Goal: Task Accomplishment & Management: Manage account settings

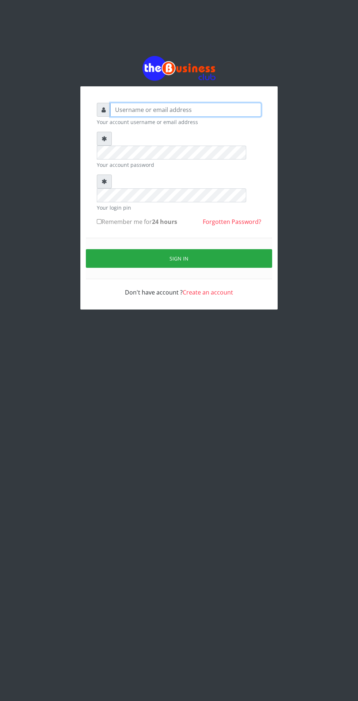
type input "[EMAIL_ADDRESS][DOMAIN_NAME]"
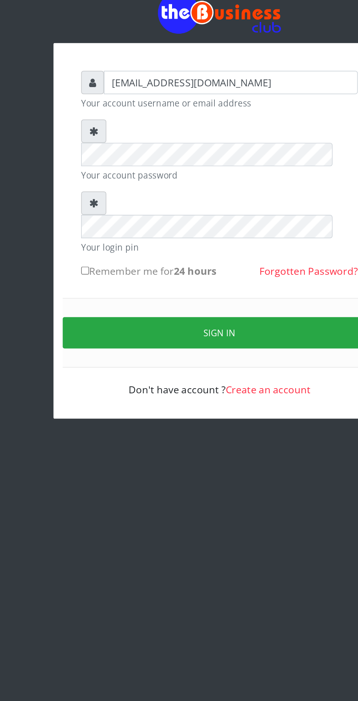
click at [185, 249] on button "Sign in" at bounding box center [179, 258] width 186 height 19
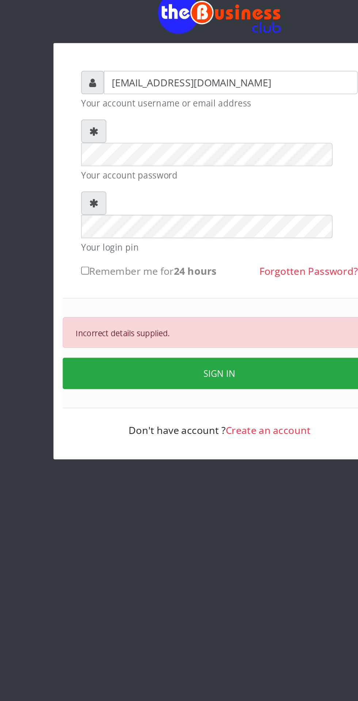
click at [203, 273] on button "SIGN IN" at bounding box center [179, 282] width 186 height 19
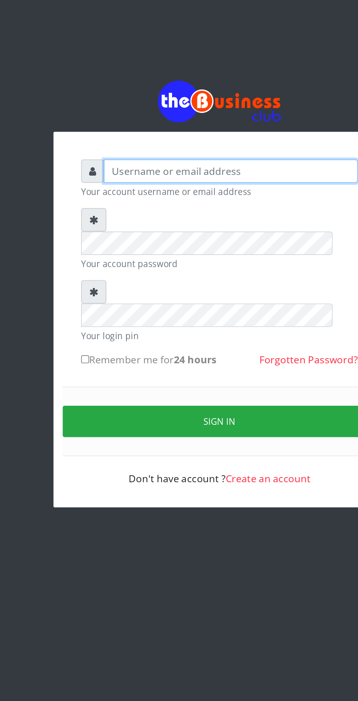
click at [181, 114] on input "text" at bounding box center [185, 110] width 151 height 14
type input "[EMAIL_ADDRESS][DOMAIN_NAME]"
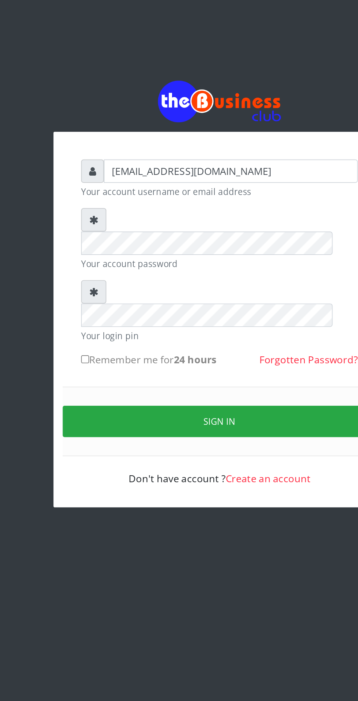
click at [186, 249] on button "Sign in" at bounding box center [179, 258] width 186 height 19
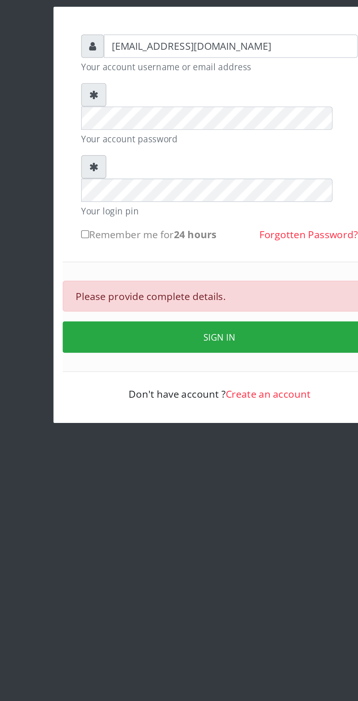
click at [182, 273] on button "Sign in" at bounding box center [179, 282] width 186 height 19
click at [204, 273] on button "SIGN IN" at bounding box center [179, 282] width 186 height 19
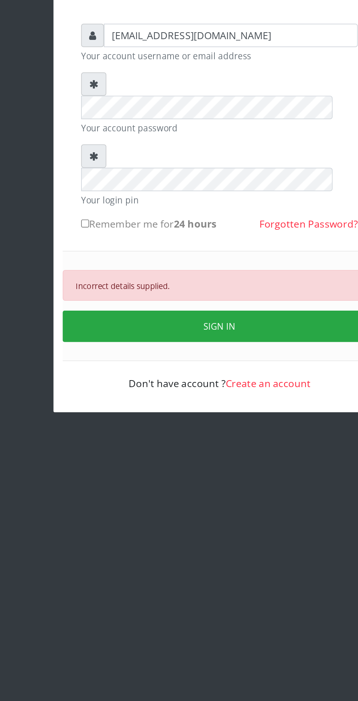
click at [197, 273] on button "SIGN IN" at bounding box center [179, 282] width 186 height 19
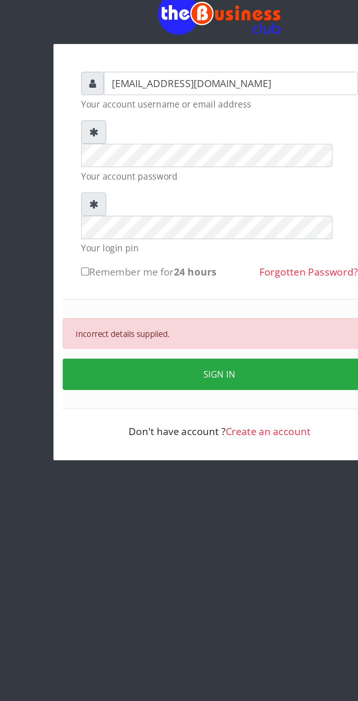
click at [195, 273] on button "SIGN IN" at bounding box center [179, 282] width 186 height 19
click at [205, 273] on button "SIGN IN" at bounding box center [179, 282] width 186 height 19
click at [200, 273] on button "SIGN IN" at bounding box center [179, 282] width 186 height 19
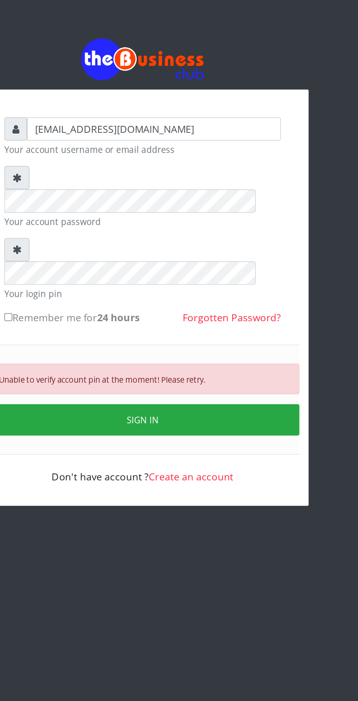
click at [245, 218] on link "Forgotten Password?" at bounding box center [232, 222] width 58 height 8
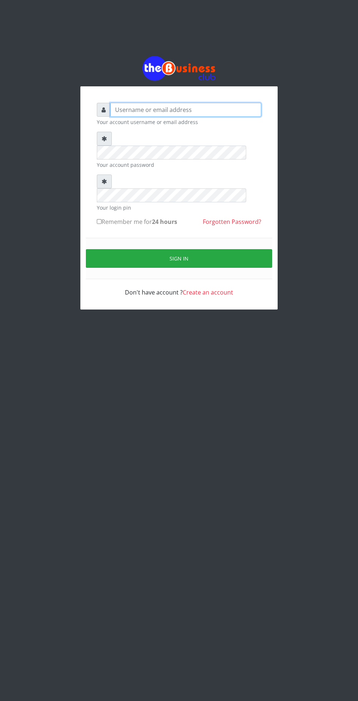
click at [190, 112] on input "text" at bounding box center [185, 110] width 151 height 14
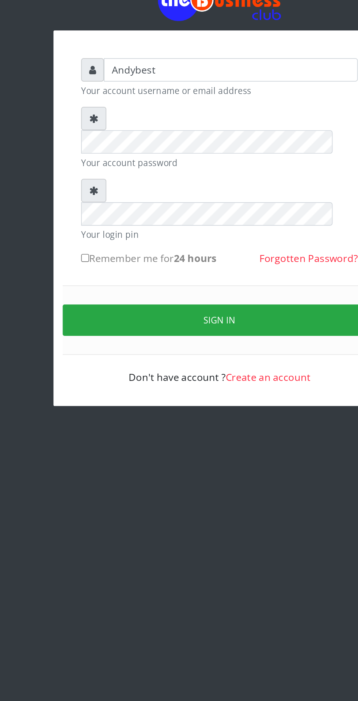
click at [187, 249] on button "Sign in" at bounding box center [179, 258] width 186 height 19
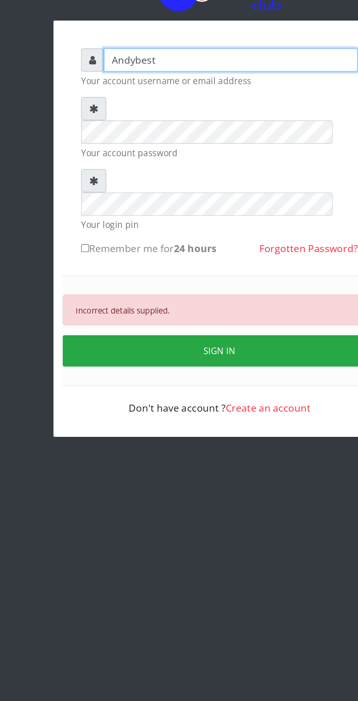
click at [188, 115] on input "Andybest" at bounding box center [185, 110] width 151 height 14
type input "[EMAIL_ADDRESS][DOMAIN_NAME]"
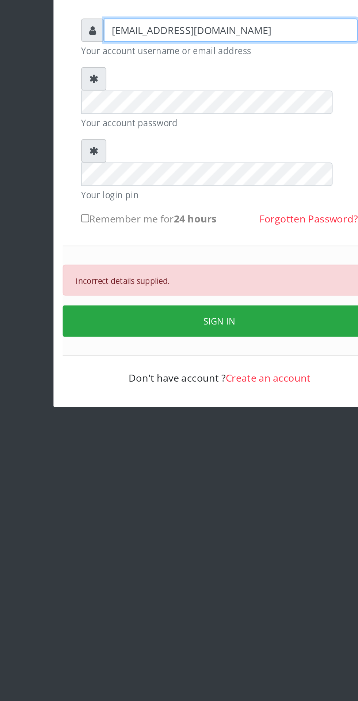
click at [202, 117] on input "[EMAIL_ADDRESS][DOMAIN_NAME]" at bounding box center [185, 110] width 151 height 14
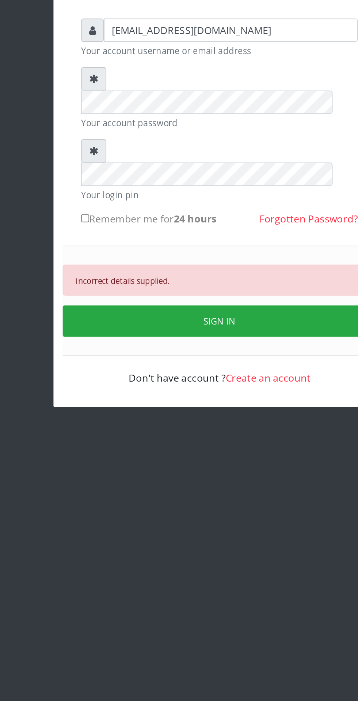
click at [204, 273] on button "SIGN IN" at bounding box center [179, 282] width 186 height 19
click at [196, 273] on button "SIGN IN" at bounding box center [179, 282] width 186 height 19
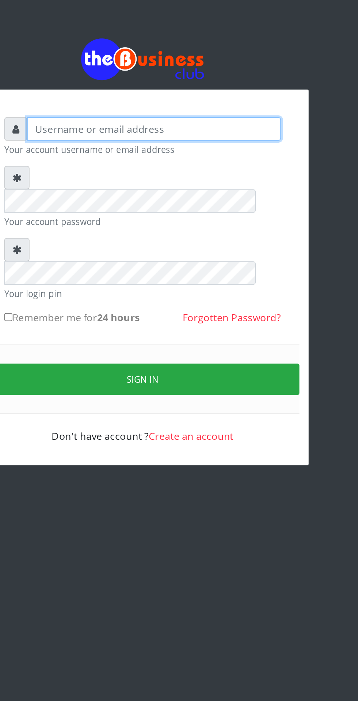
click at [195, 114] on input "text" at bounding box center [185, 110] width 151 height 14
type input "[EMAIL_ADDRESS][DOMAIN_NAME]"
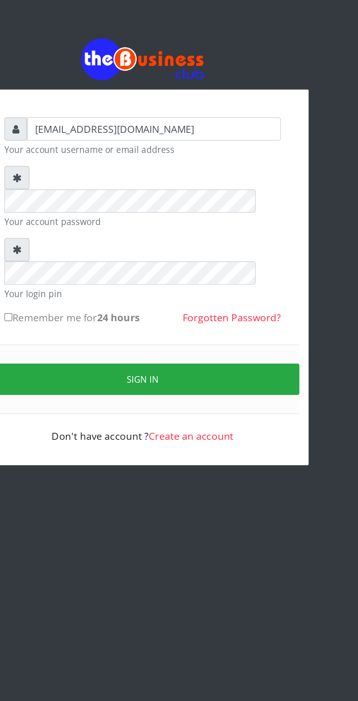
click at [220, 249] on button "Sign in" at bounding box center [179, 258] width 186 height 19
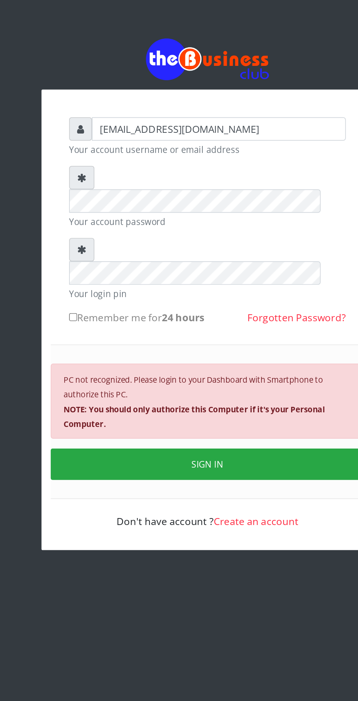
click at [196, 299] on button "SIGN IN" at bounding box center [179, 308] width 186 height 19
click at [209, 299] on button "SIGN IN" at bounding box center [179, 308] width 186 height 19
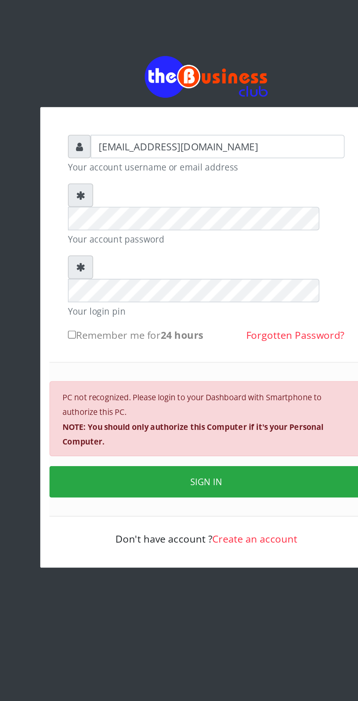
click at [205, 273] on b "NOTE: You should only authorize this Computer if it's your Personal Computer." at bounding box center [171, 280] width 155 height 15
click at [211, 249] on div "PC not recognized. Please login to your Dashboard with Smartphone to authorize …" at bounding box center [179, 271] width 186 height 45
